Goal: Communication & Community: Answer question/provide support

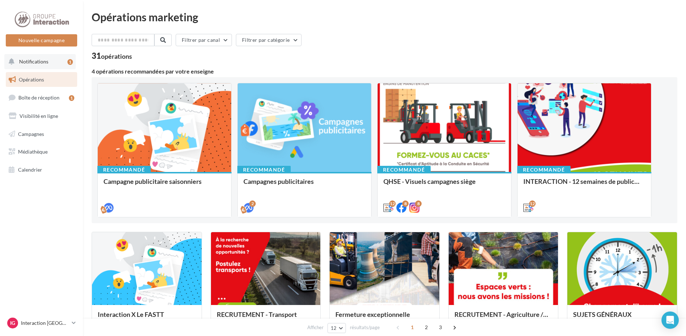
click at [35, 60] on span "Notifications" at bounding box center [33, 61] width 29 height 6
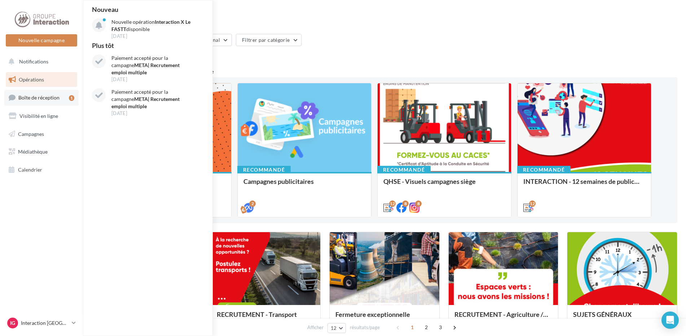
click at [33, 94] on link "Boîte de réception 1" at bounding box center [41, 97] width 74 height 15
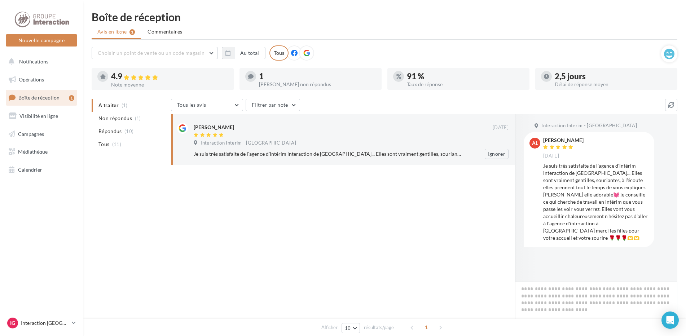
click at [436, 157] on div "Je suis très satisfaite de l'agence d'intérim interaction de [GEOGRAPHIC_DATA].…" at bounding box center [328, 153] width 268 height 7
click at [593, 300] on textarea at bounding box center [596, 304] width 162 height 45
click at [666, 318] on icon "Open Intercom Messenger" at bounding box center [669, 319] width 8 height 9
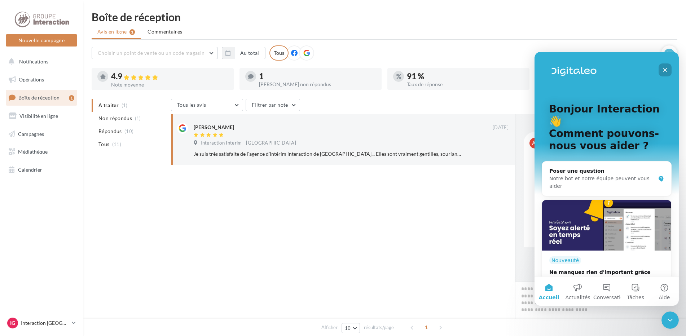
click at [666, 71] on icon "Fermer" at bounding box center [665, 70] width 4 height 4
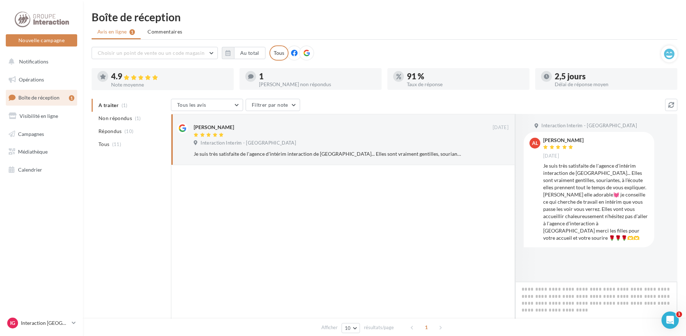
click at [580, 301] on textarea at bounding box center [596, 304] width 162 height 45
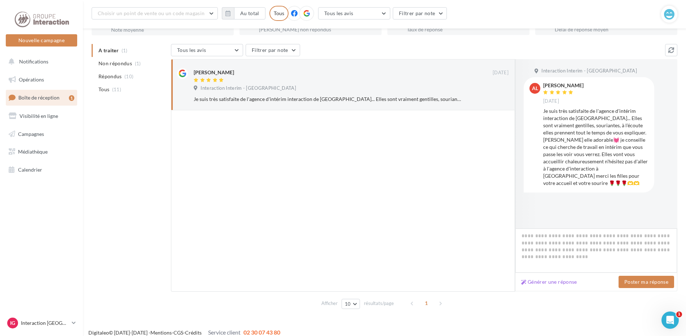
scroll to position [67, 0]
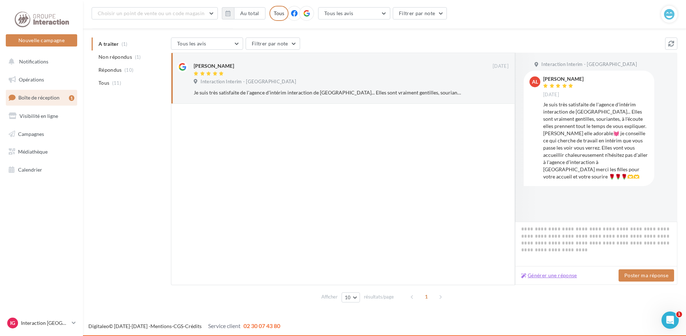
click at [538, 276] on button "Générer une réponse" at bounding box center [549, 275] width 62 height 9
type textarea "**********"
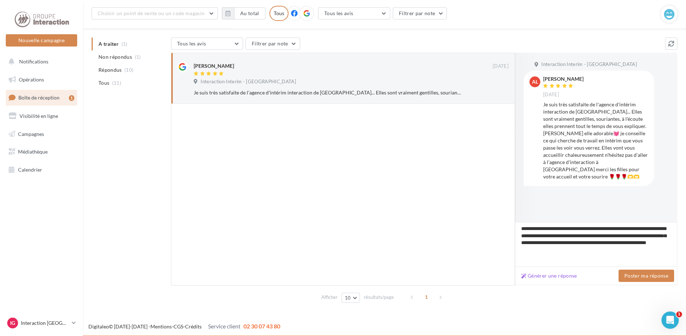
scroll to position [67, 0]
click at [542, 276] on button "Générer une réponse" at bounding box center [549, 275] width 62 height 9
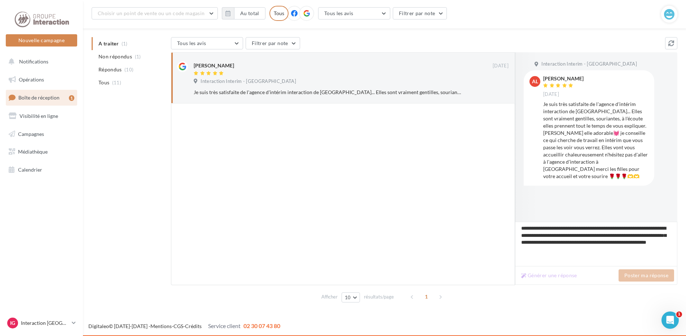
type textarea "**********"
click at [632, 272] on button "Poster ma réponse" at bounding box center [646, 275] width 56 height 12
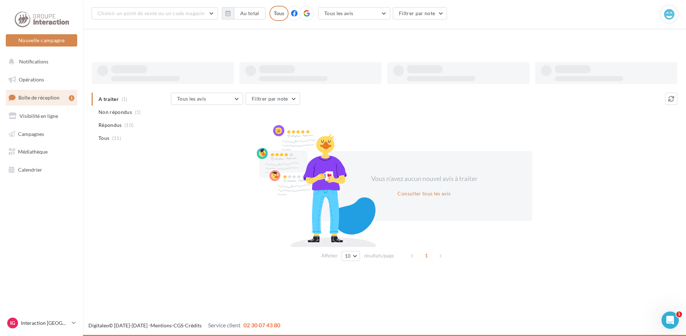
scroll to position [12, 0]
